Goal: Information Seeking & Learning: Learn about a topic

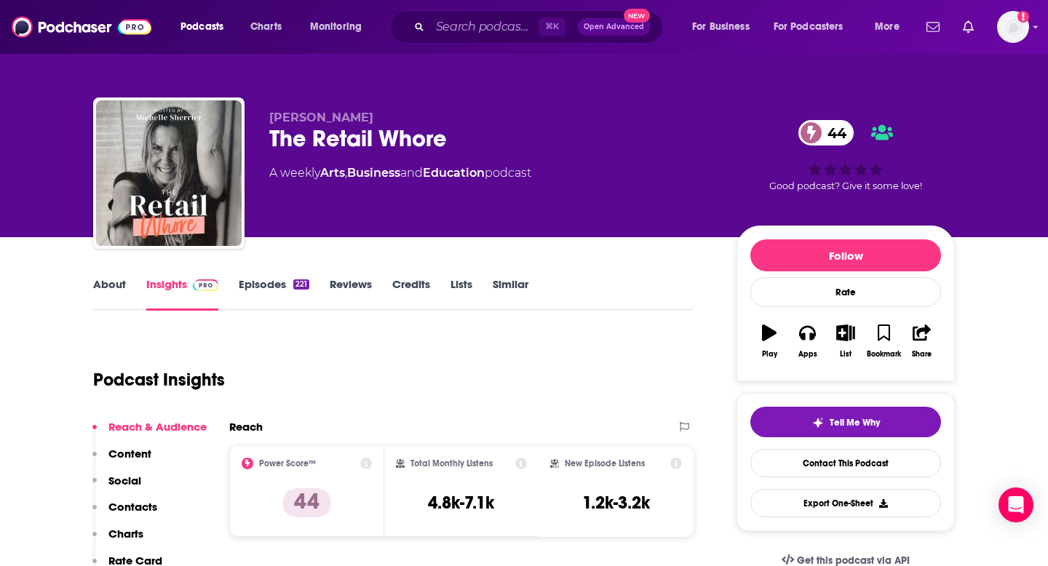
click at [503, 292] on link "Similar" at bounding box center [511, 293] width 36 height 33
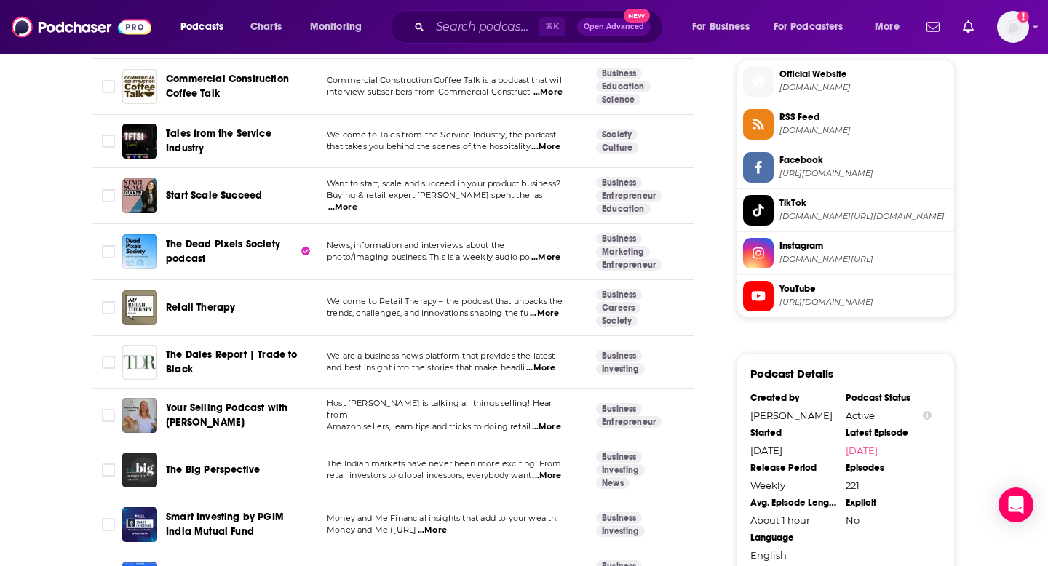
scroll to position [1315, 0]
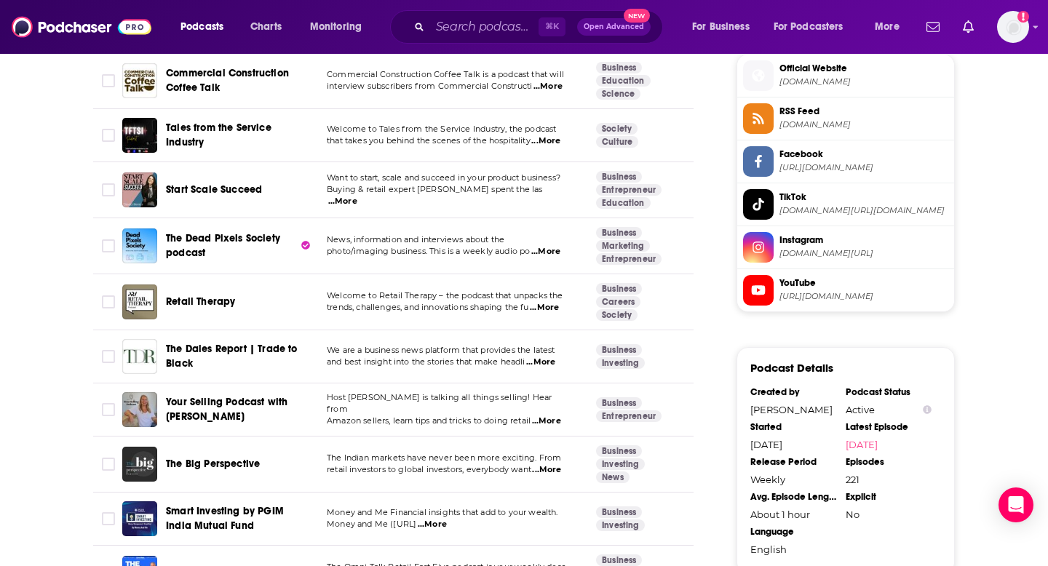
click at [408, 302] on span "trends, challenges, and innovations shaping the fu" at bounding box center [428, 307] width 202 height 10
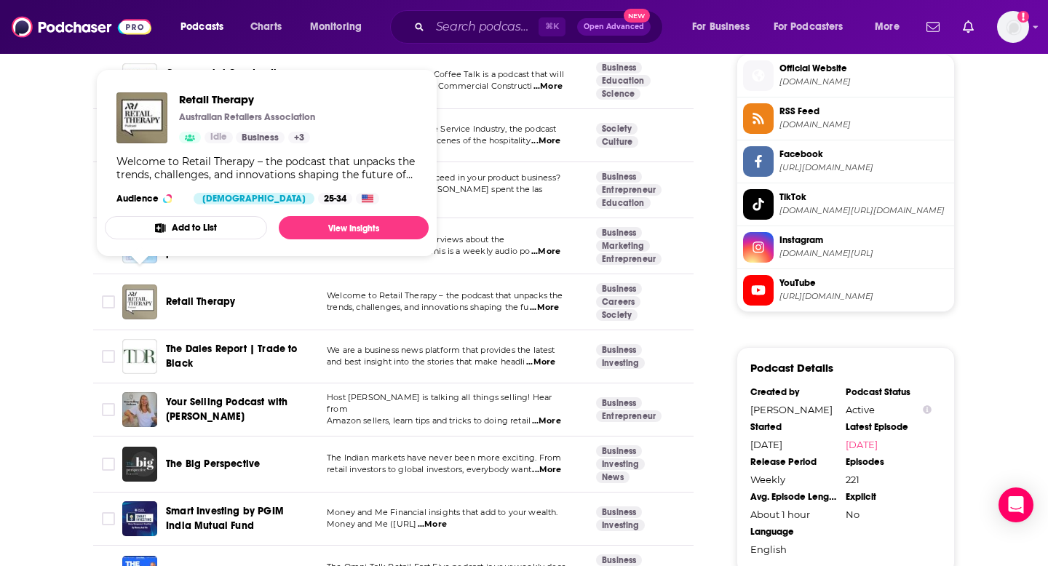
click at [146, 290] on img "Retail Therapy" at bounding box center [139, 302] width 35 height 35
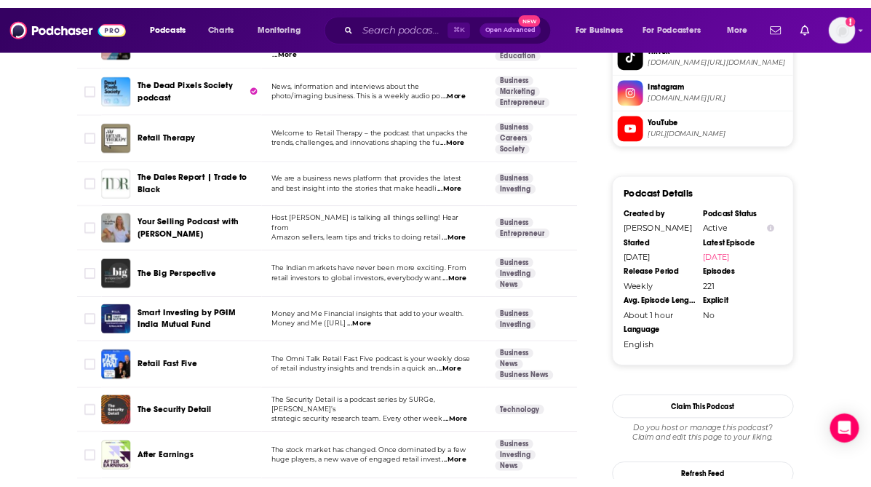
scroll to position [1461, 0]
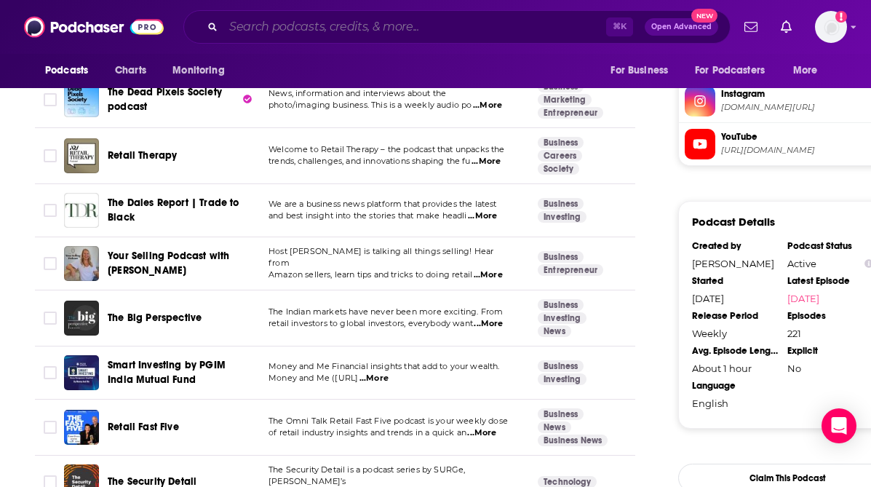
click at [407, 22] on input "Search podcasts, credits, & more..." at bounding box center [414, 26] width 383 height 23
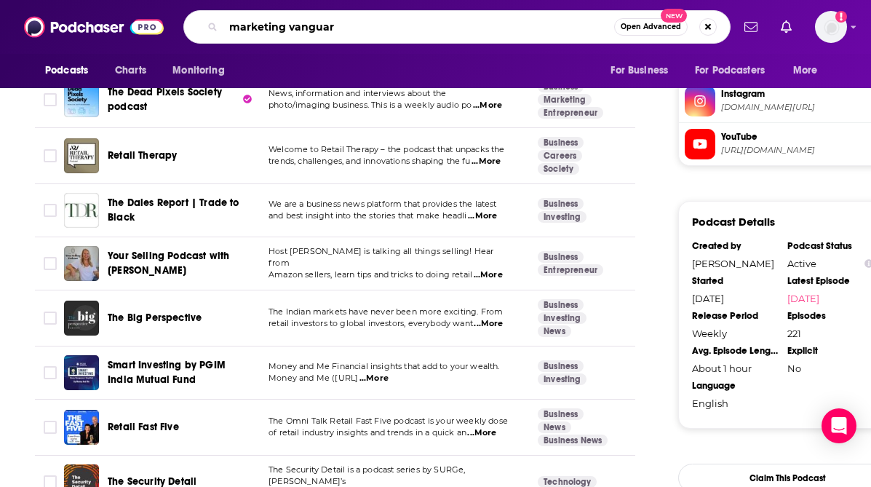
type input "marketing vanguard"
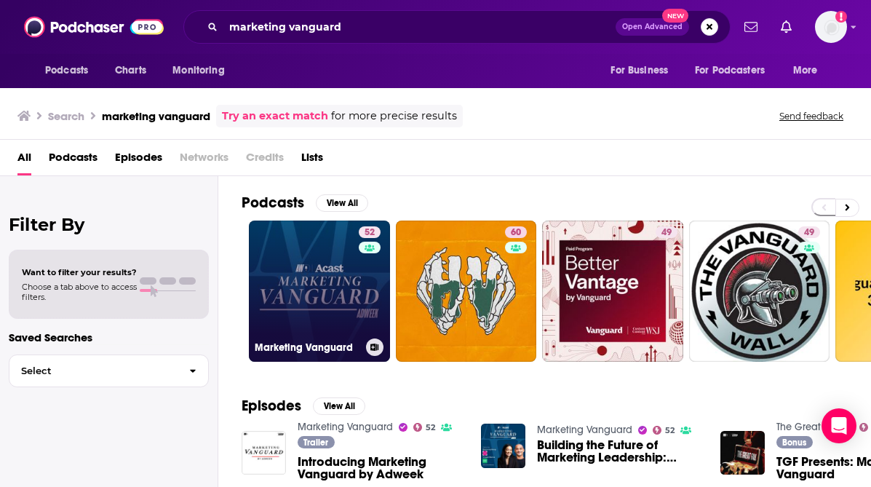
click at [343, 310] on link "52 Marketing Vanguard" at bounding box center [319, 291] width 141 height 141
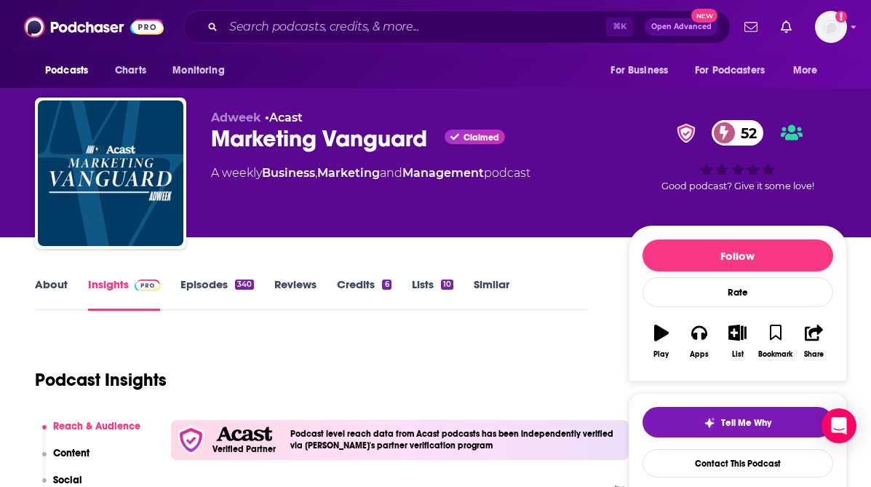
click at [56, 288] on link "About" at bounding box center [51, 293] width 33 height 33
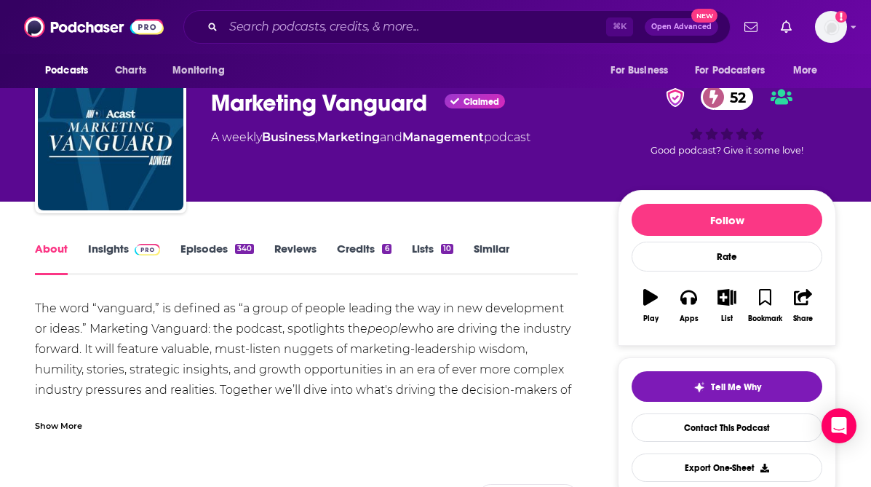
scroll to position [4, 0]
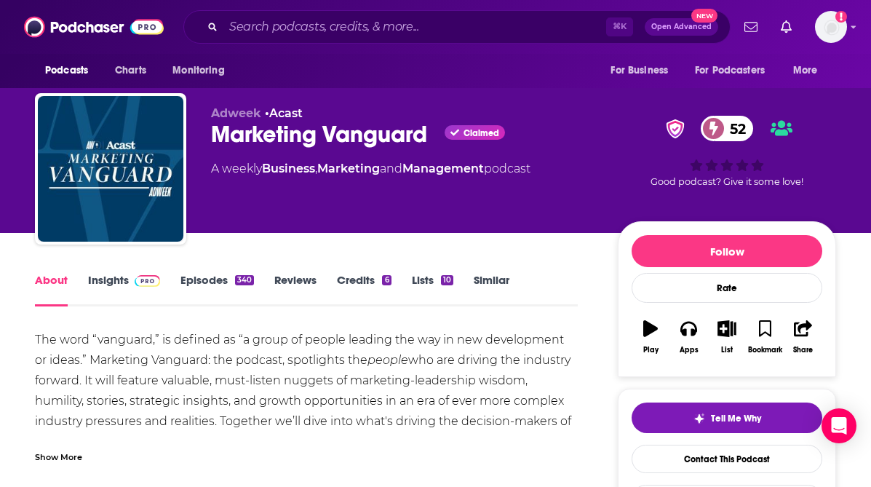
click at [109, 282] on link "Insights" at bounding box center [124, 289] width 72 height 33
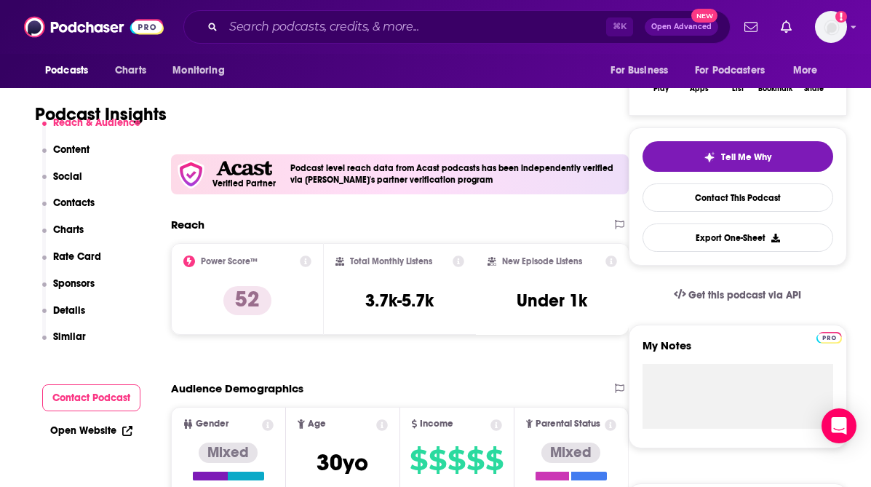
scroll to position [276, 0]
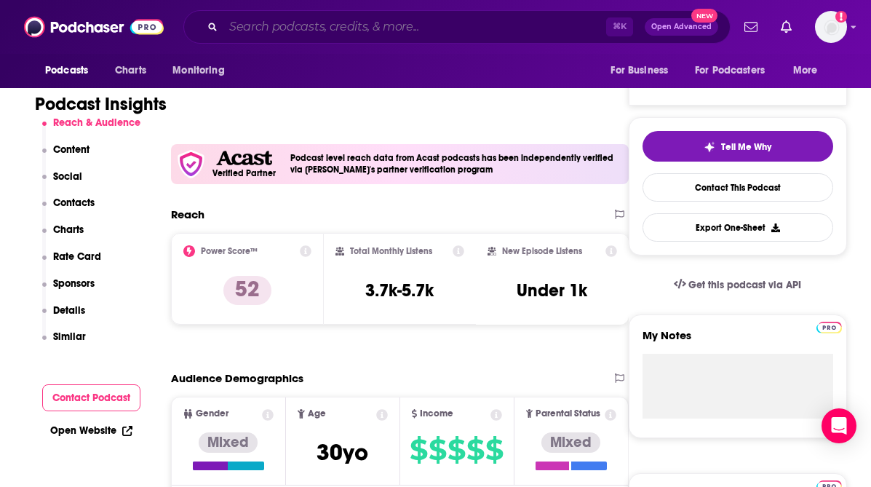
click at [261, 28] on input "Search podcasts, credits, & more..." at bounding box center [414, 26] width 383 height 23
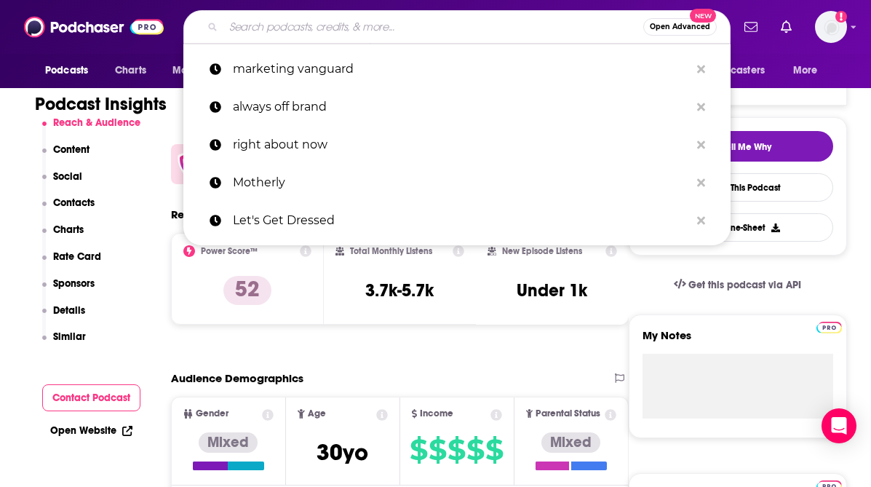
paste input "The CMO Podcast"
type input "The CMO Podcast"
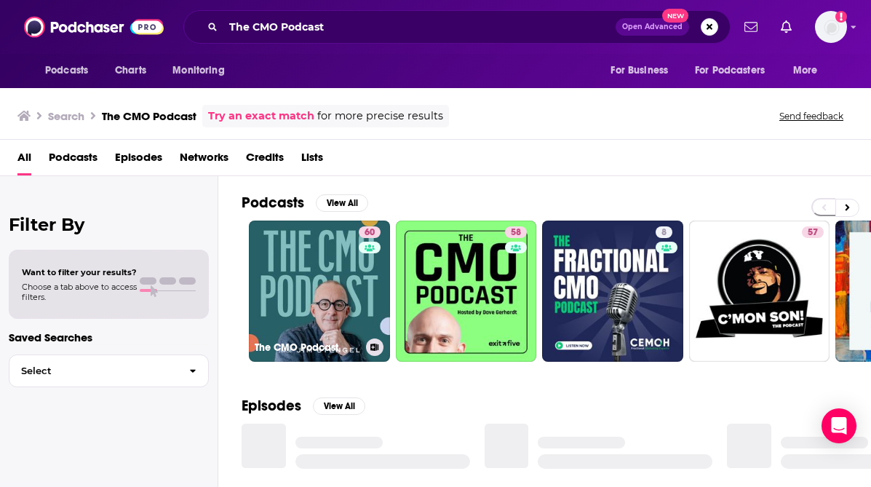
click at [348, 273] on link "60 The CMO Podcast" at bounding box center [319, 291] width 141 height 141
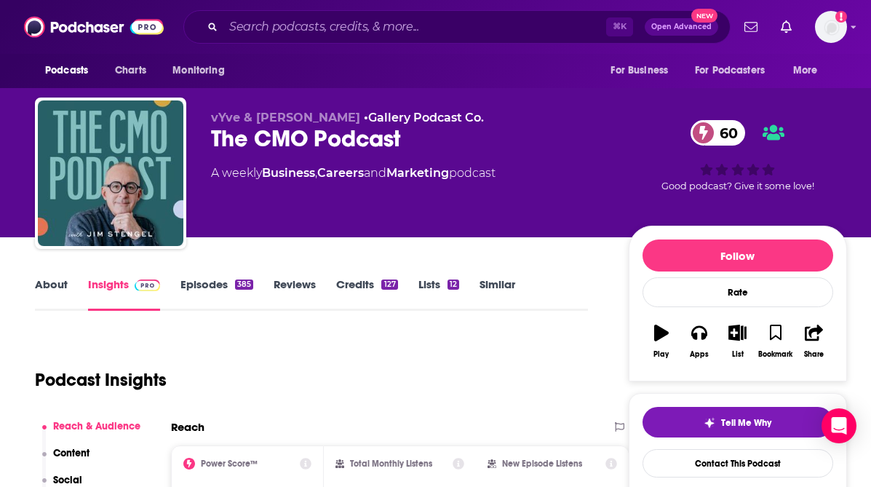
scroll to position [9, 0]
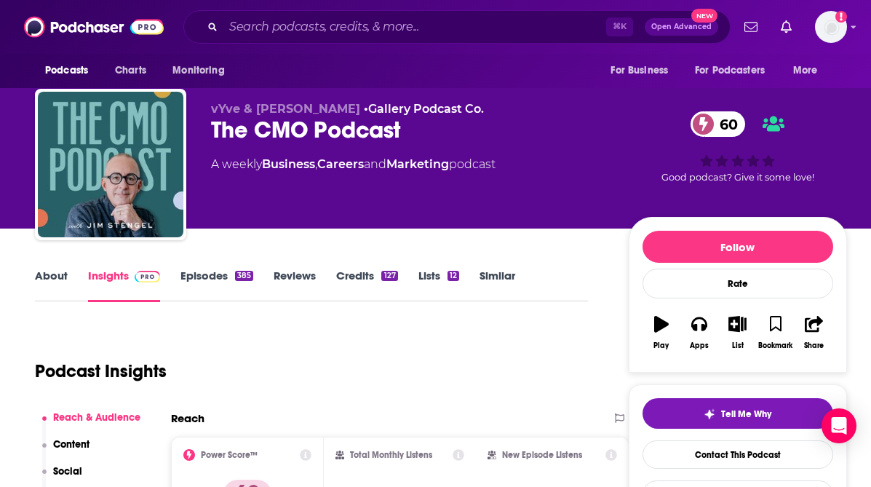
click at [53, 279] on link "About" at bounding box center [51, 285] width 33 height 33
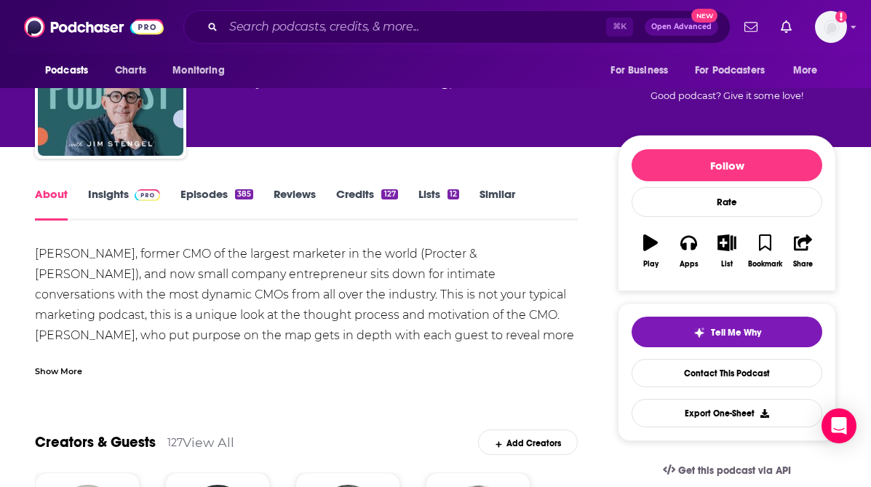
scroll to position [91, 0]
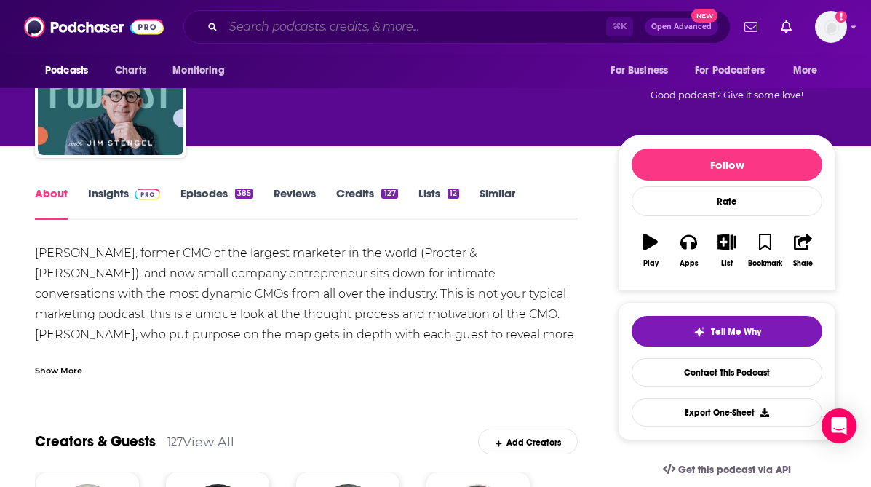
click at [291, 25] on input "Search podcasts, credits, & more..." at bounding box center [414, 26] width 383 height 23
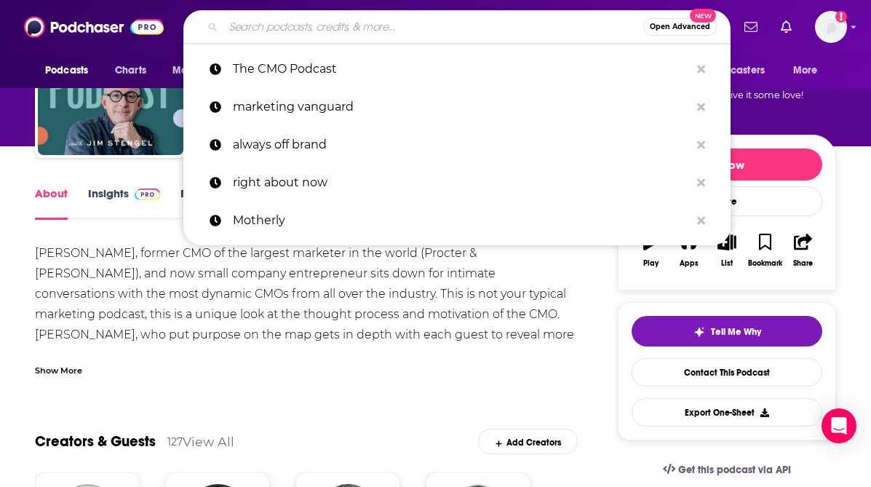
paste input "Superwomen with [PERSON_NAME]"
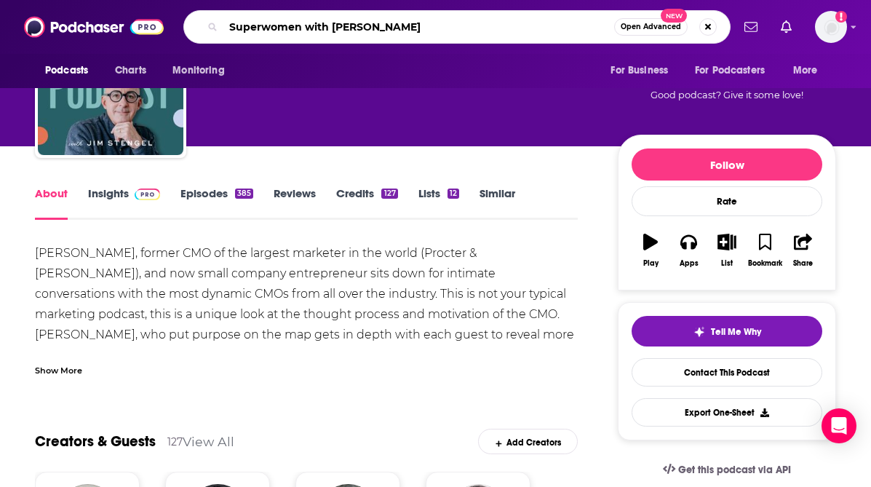
type input "Superwomen with [PERSON_NAME]"
click at [489, 189] on link "Similar" at bounding box center [498, 202] width 36 height 33
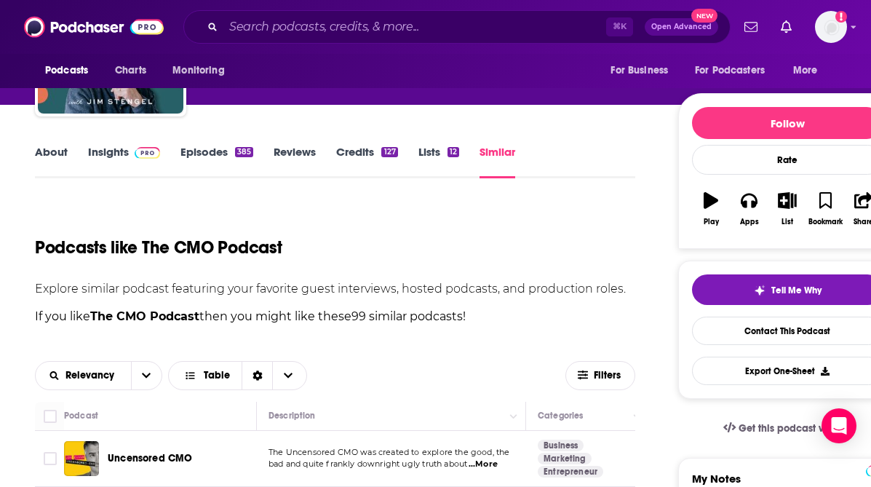
scroll to position [5, 0]
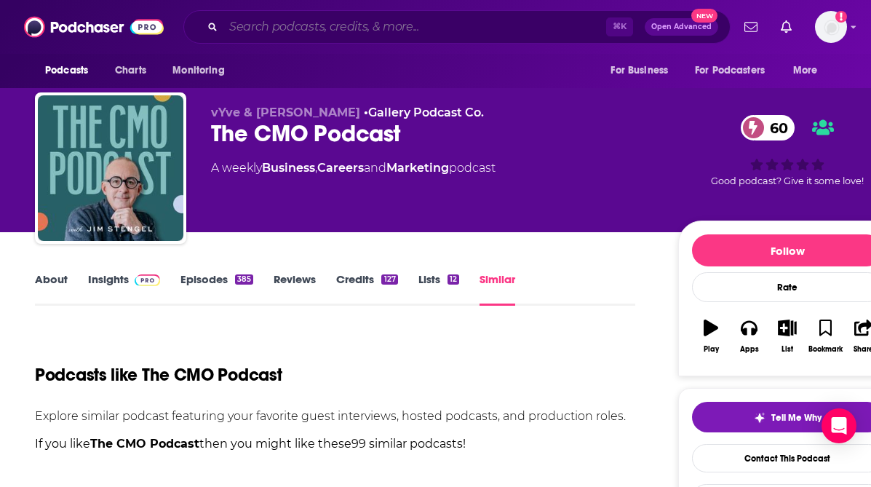
click at [279, 33] on input "Search podcasts, credits, & more..." at bounding box center [414, 26] width 383 height 23
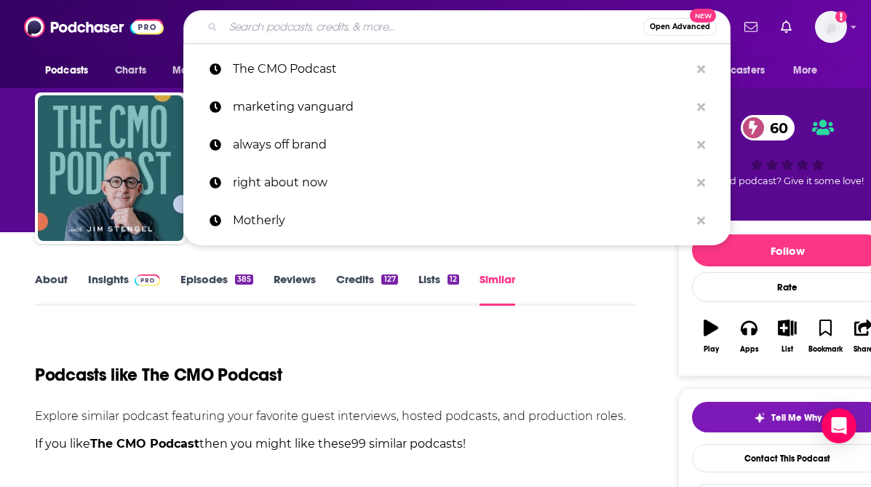
paste input "Superwomen with [PERSON_NAME]"
type input "Superwomen with [PERSON_NAME]"
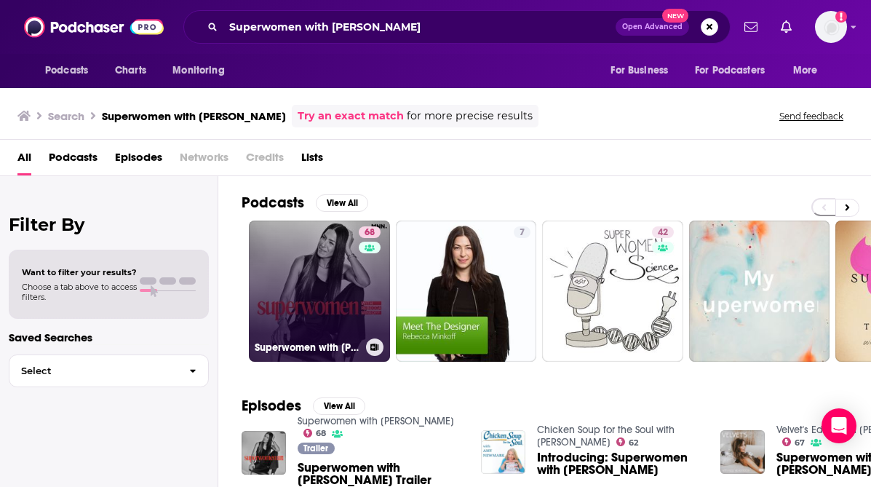
click at [350, 275] on link "68 Superwomen with [PERSON_NAME]" at bounding box center [319, 291] width 141 height 141
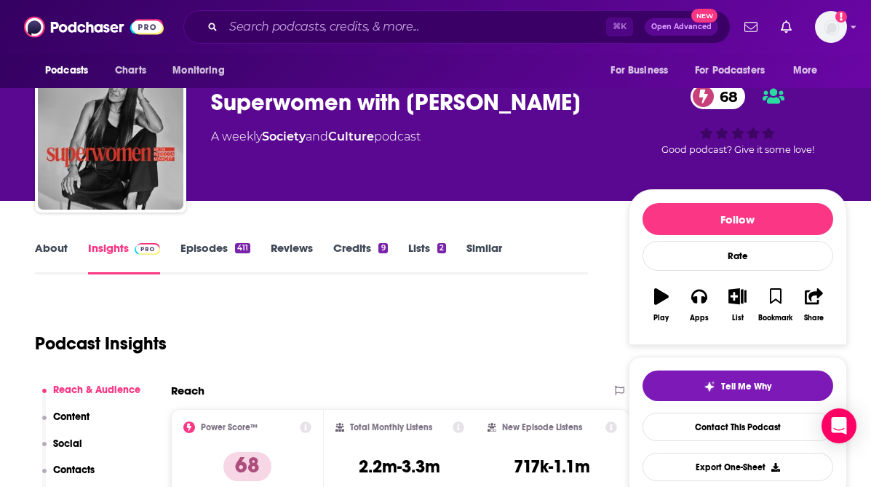
scroll to position [58, 0]
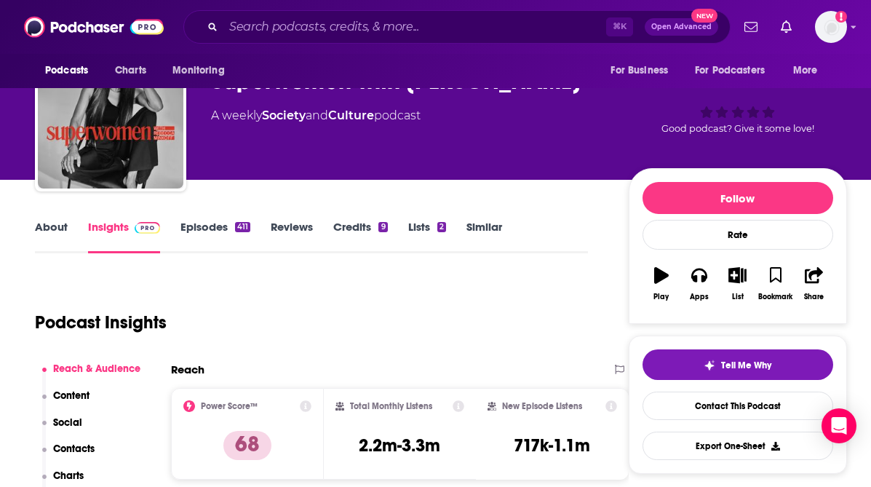
click at [491, 229] on link "Similar" at bounding box center [485, 236] width 36 height 33
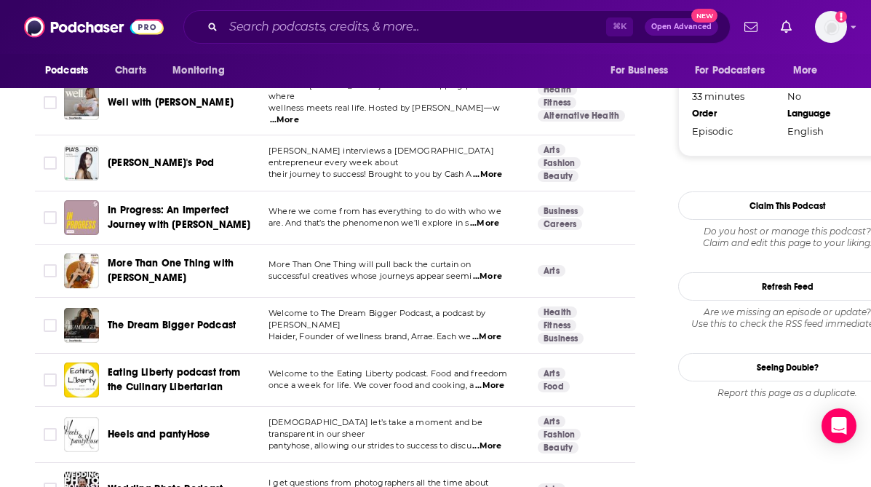
scroll to position [1763, 0]
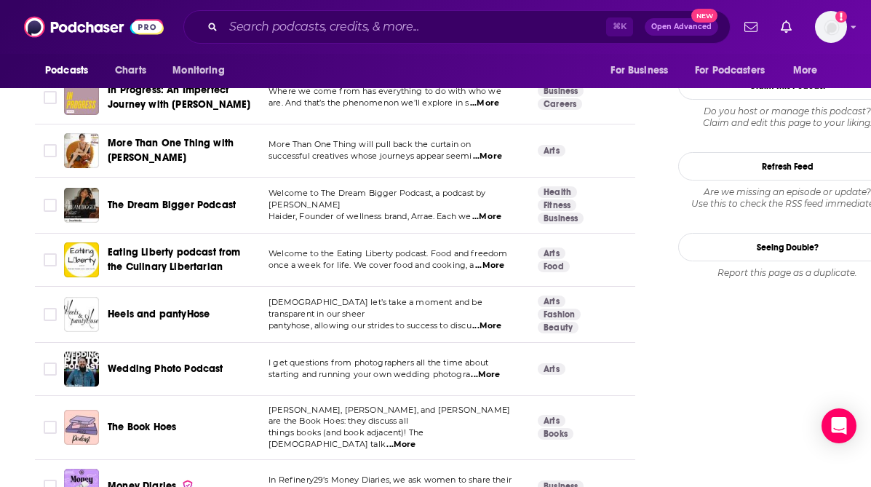
click at [590, 161] on td "Arts" at bounding box center [588, 150] width 124 height 53
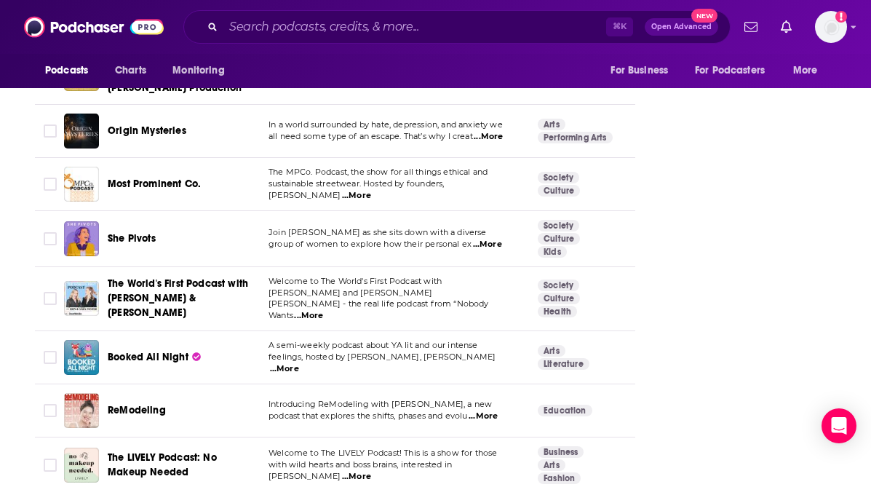
scroll to position [3292, 0]
click at [274, 33] on input "Search podcasts, credits, & more..." at bounding box center [414, 26] width 383 height 23
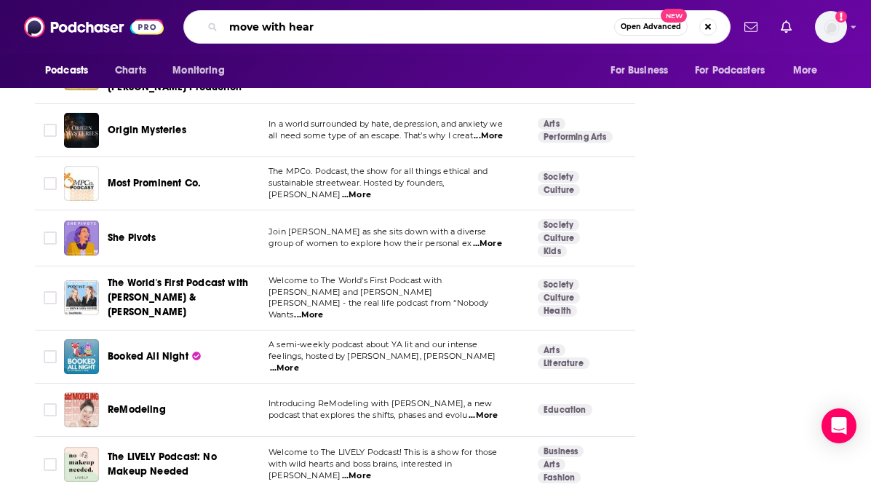
type input "move with heart"
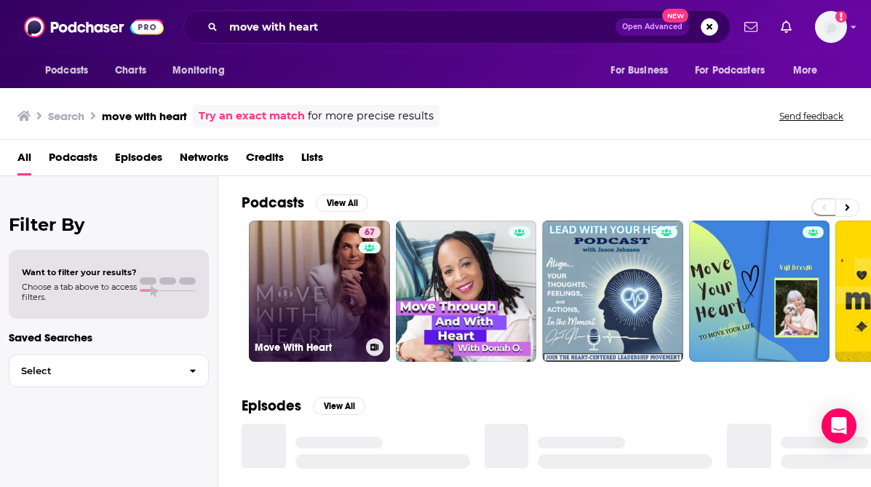
click at [298, 280] on link "67 Move With Heart" at bounding box center [319, 291] width 141 height 141
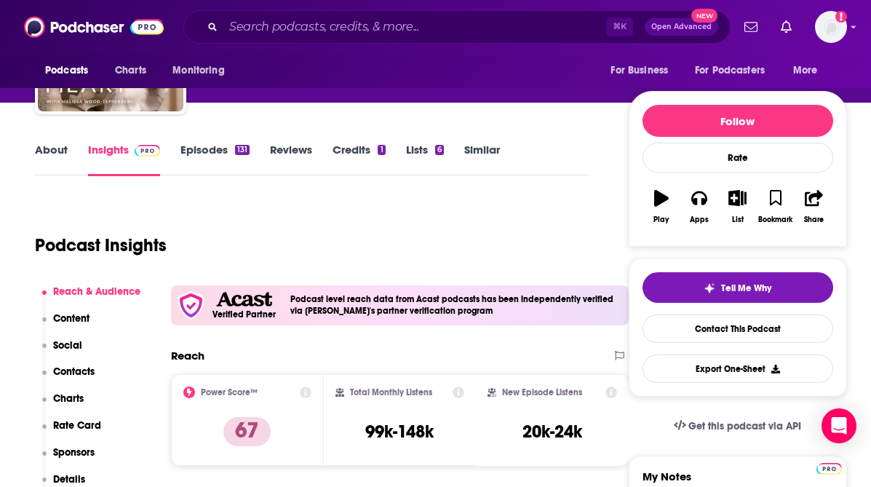
scroll to position [133, 0]
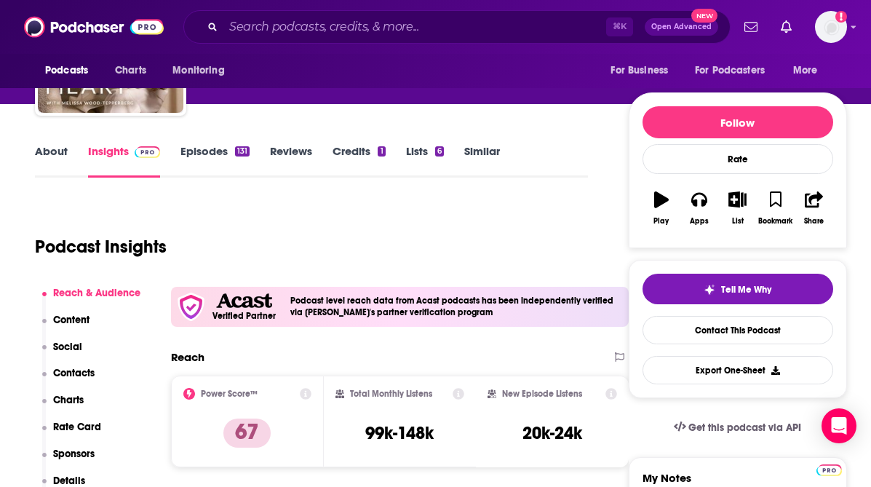
click at [37, 146] on link "About" at bounding box center [51, 160] width 33 height 33
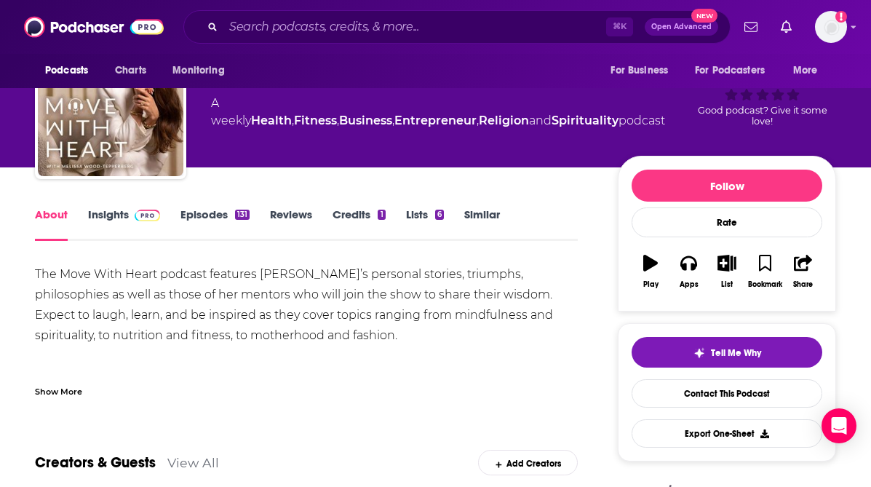
scroll to position [80, 0]
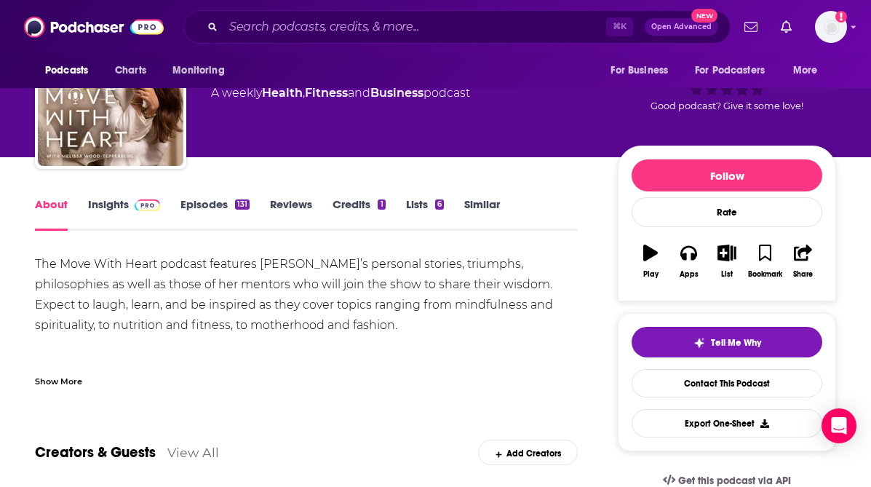
drag, startPoint x: 410, startPoint y: 320, endPoint x: 39, endPoint y: 270, distance: 374.6
click at [37, 269] on div "The Move With Heart podcast features [PERSON_NAME]’s personal stories, triumphs…" at bounding box center [306, 315] width 543 height 122
copy div "The Move With Heart podcast features [PERSON_NAME]’s personal stories, triumphs…"
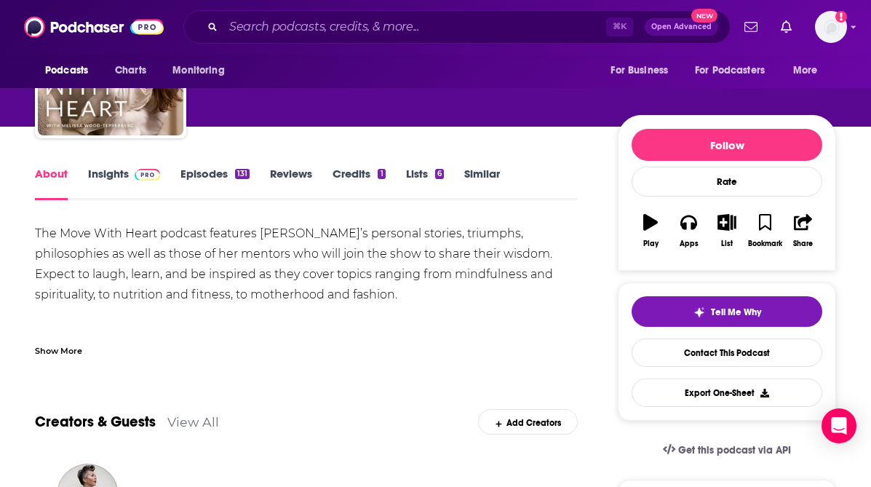
scroll to position [0, 0]
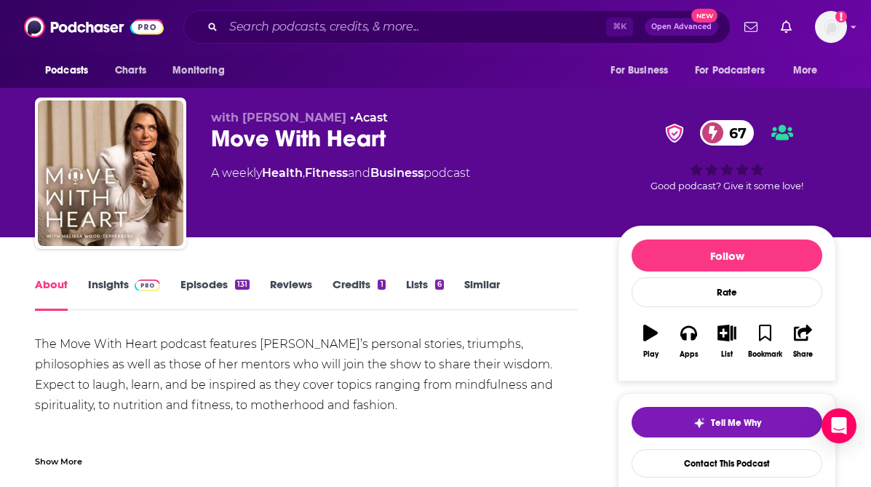
copy div "The Move With Heart podcast features [PERSON_NAME]’s personal stories, triumphs…"
click at [299, 25] on input "Search podcasts, credits, & more..." at bounding box center [414, 26] width 383 height 23
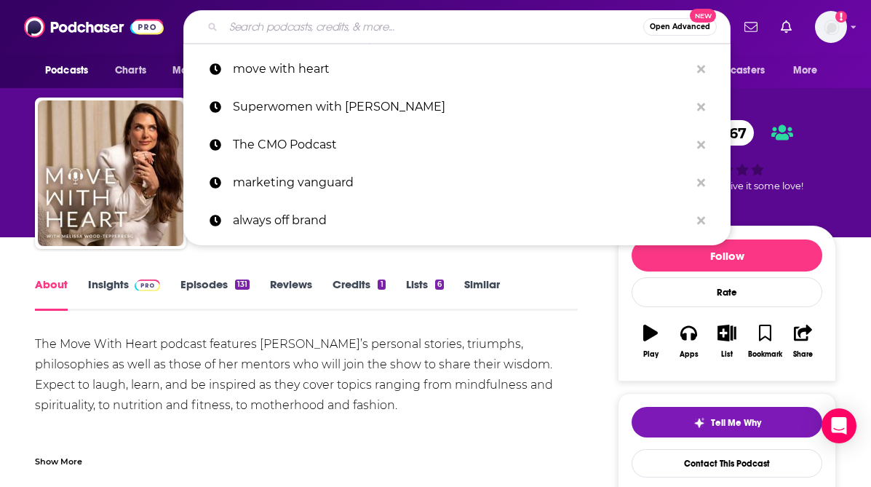
paste input "Move With Heart"
type input "Move With Heart"
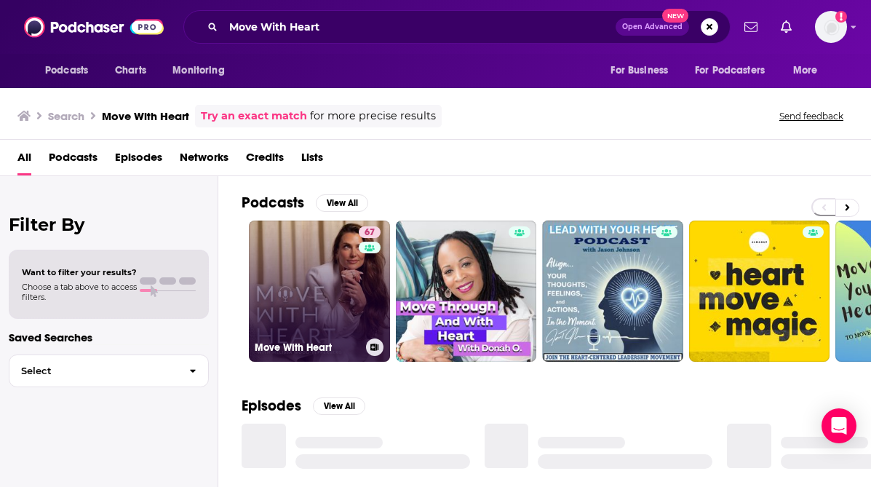
click at [306, 308] on link "67 Move With Heart" at bounding box center [319, 291] width 141 height 141
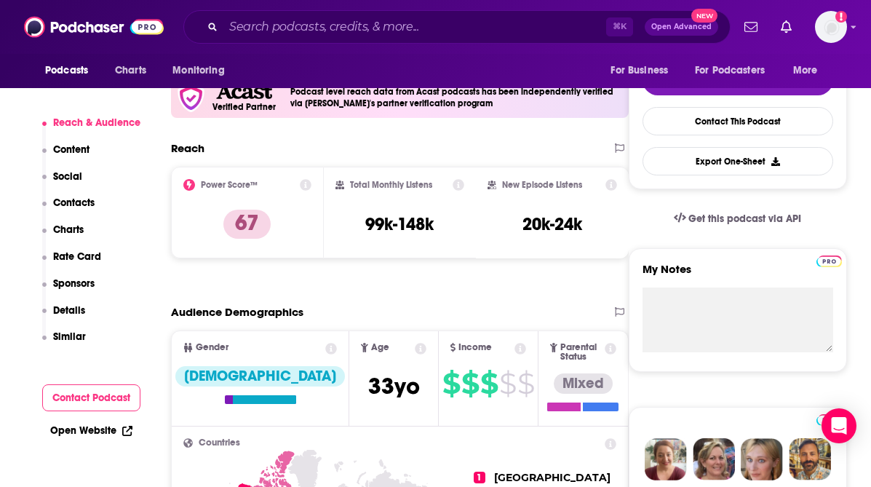
scroll to position [378, 0]
